Goal: Find specific page/section: Find specific page/section

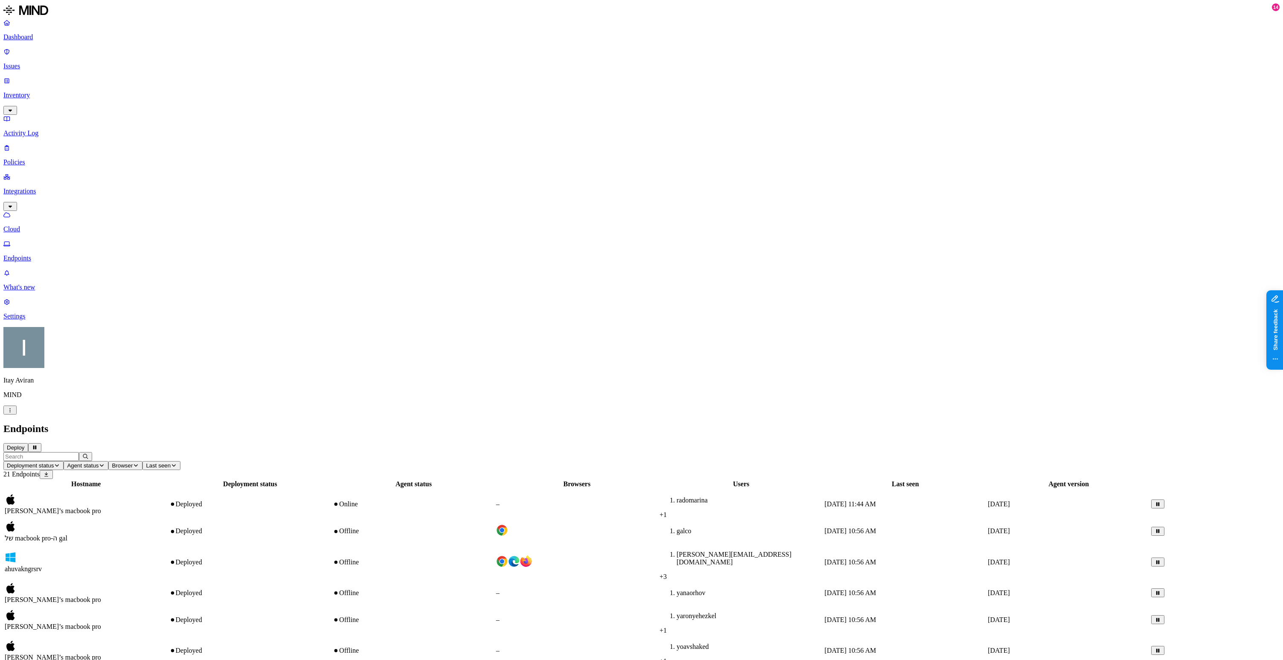
scroll to position [0, 9]
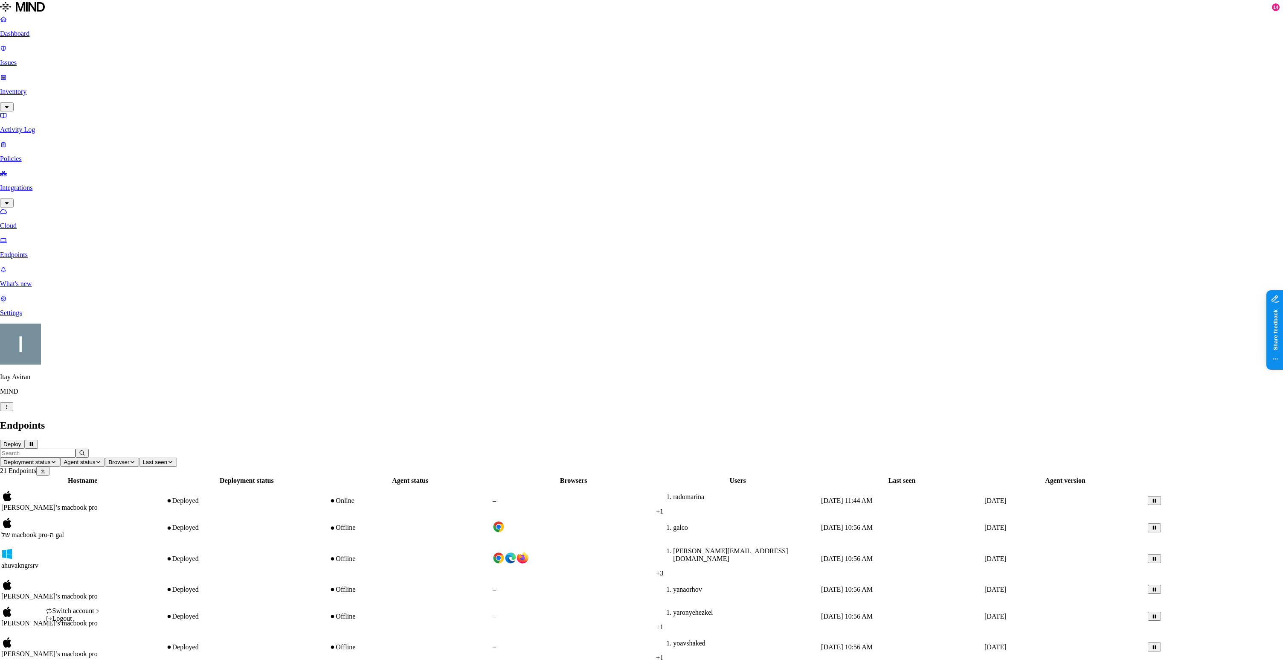
click at [10, 409] on icon "button" at bounding box center [6, 406] width 6 height 5
click at [145, 591] on span "ThoughtSpot" at bounding box center [134, 587] width 36 height 7
